Goal: Information Seeking & Learning: Learn about a topic

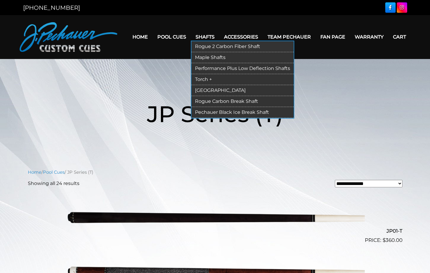
click at [199, 58] on link "Maple Shafts" at bounding box center [242, 57] width 102 height 11
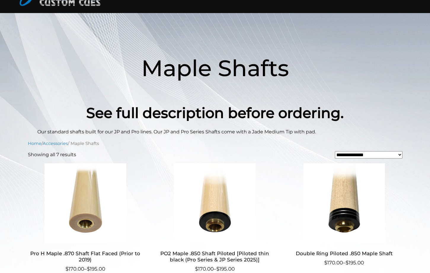
scroll to position [121, 0]
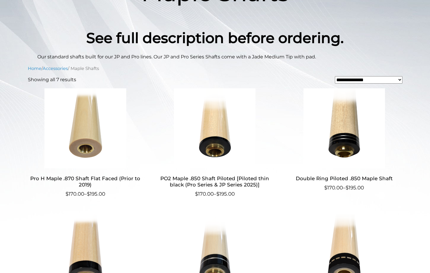
click at [199, 177] on h2 "PO2 Maple .850 Shaft Piloted [Piloted thin black (Pro Series & JP Series 2025)]" at bounding box center [214, 181] width 115 height 17
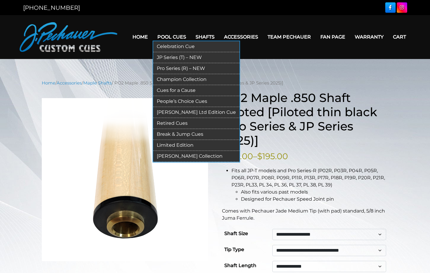
click at [159, 121] on link "Retired Cues" at bounding box center [196, 123] width 86 height 11
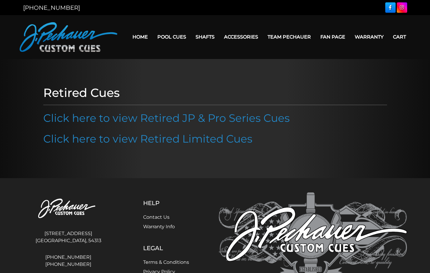
click at [159, 121] on link "Click here to view Retired JP & Pro Series Cues" at bounding box center [166, 117] width 246 height 13
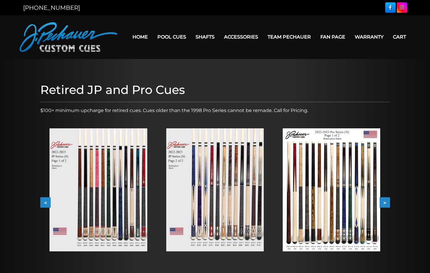
click at [324, 185] on img at bounding box center [331, 189] width 97 height 123
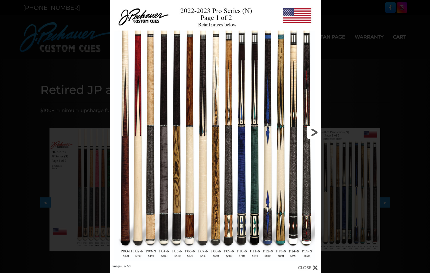
click at [315, 131] on link at bounding box center [272, 132] width 95 height 264
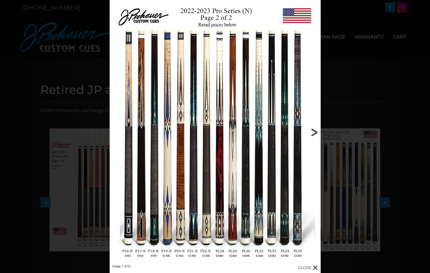
click at [315, 131] on link at bounding box center [272, 132] width 95 height 264
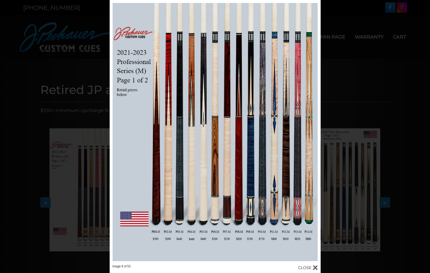
click at [63, 66] on div "Image 8 of 53" at bounding box center [215, 136] width 430 height 273
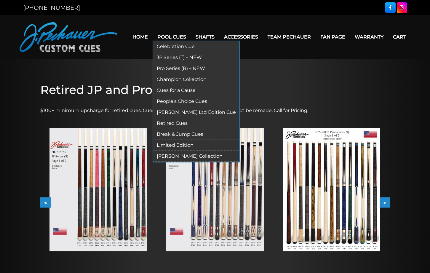
click at [156, 57] on link "JP Series (T) – NEW" at bounding box center [196, 57] width 86 height 11
